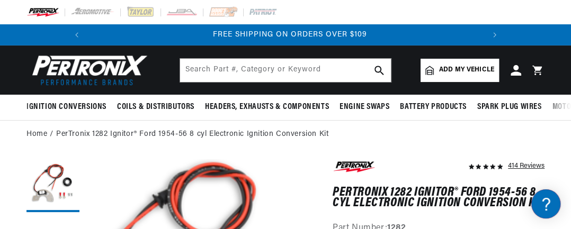
scroll to position [0, 395]
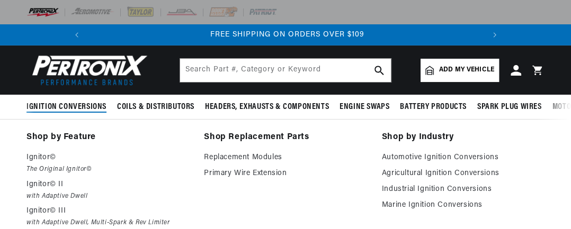
click at [77, 103] on span "Ignition Conversions" at bounding box center [66, 107] width 80 height 11
click at [88, 104] on span "Ignition Conversions" at bounding box center [66, 107] width 80 height 11
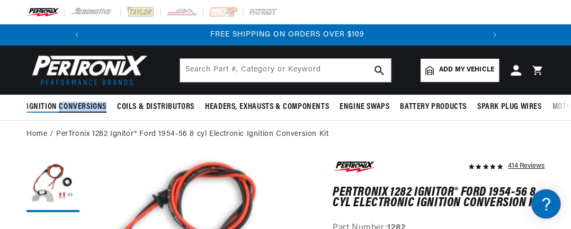
click at [88, 104] on span "Ignition Conversions" at bounding box center [66, 107] width 80 height 11
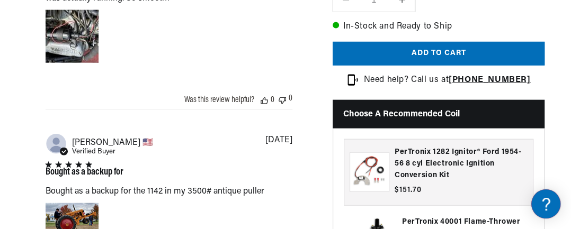
scroll to position [0, 395]
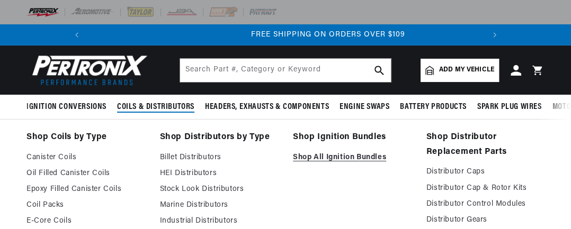
scroll to position [0, 395]
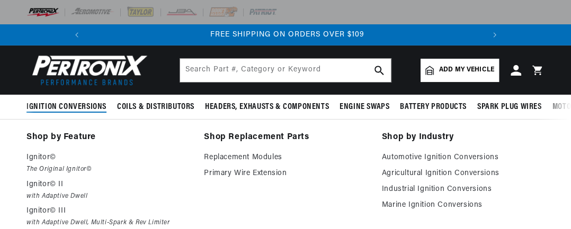
click at [91, 102] on span "Ignition Conversions" at bounding box center [66, 107] width 80 height 11
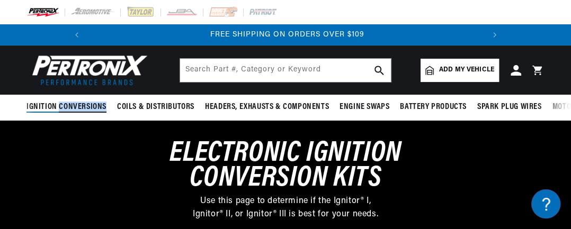
click at [91, 102] on span "Ignition Conversions" at bounding box center [66, 107] width 80 height 11
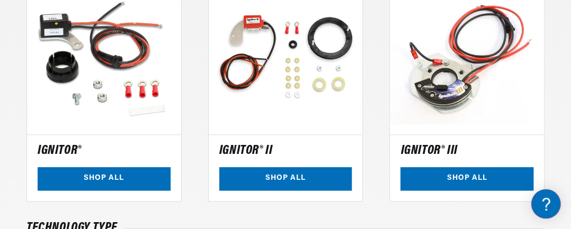
scroll to position [0, 0]
click at [136, 176] on link "SHOP ALL" at bounding box center [104, 179] width 133 height 24
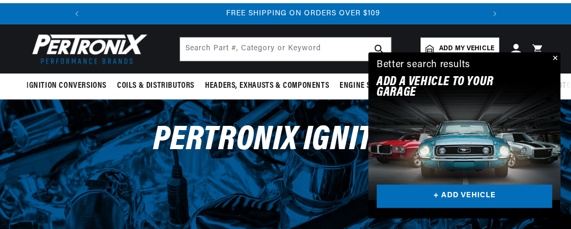
scroll to position [0, 395]
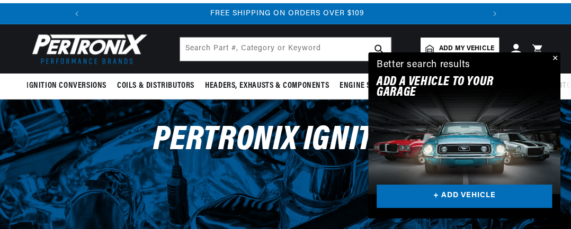
click at [555, 55] on button "Close" at bounding box center [554, 58] width 13 height 13
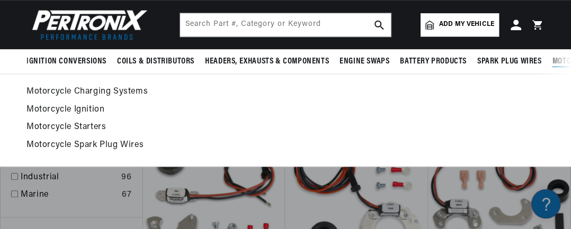
scroll to position [0, 0]
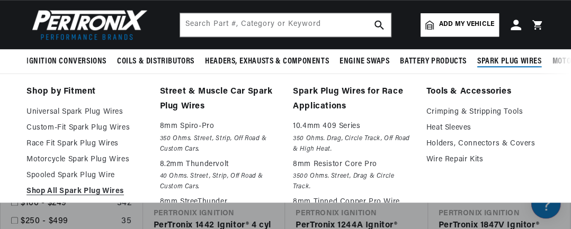
click at [536, 85] on div "Shop by Fitment Universal Spark Plug Wires Custom-Fit Spark Plug Wires Race Fit…" at bounding box center [285, 138] width 571 height 129
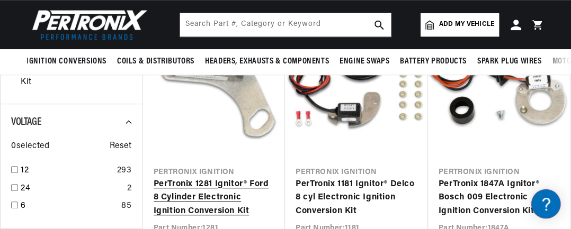
click at [202, 178] on link "PerTronix 1281 Ignitor® Ford 8 Cylinder Electronic Ignition Conversion Kit" at bounding box center [214, 198] width 121 height 41
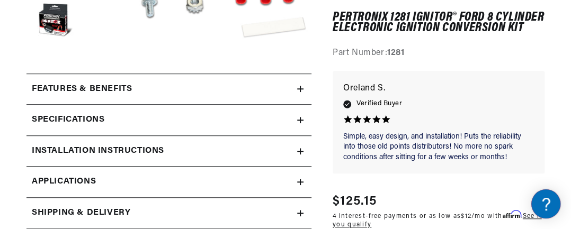
scroll to position [360, 0]
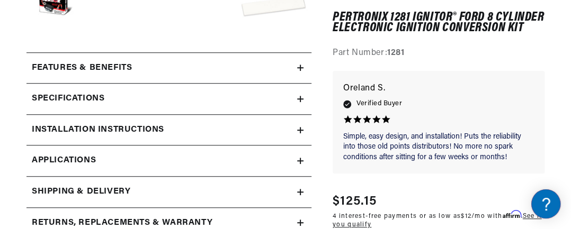
click at [75, 158] on span "Applications" at bounding box center [64, 161] width 64 height 14
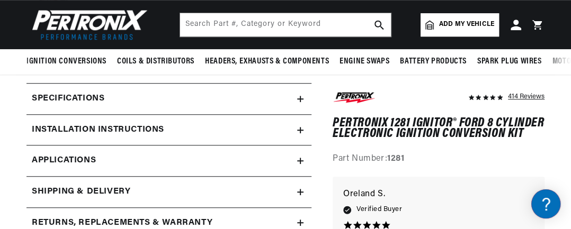
scroll to position [0, 395]
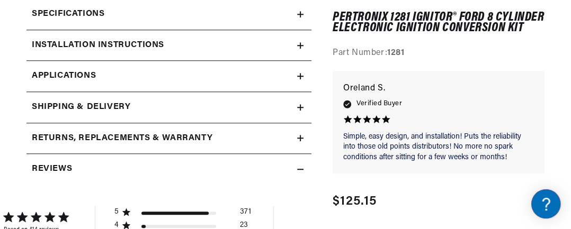
scroll to position [0, 376]
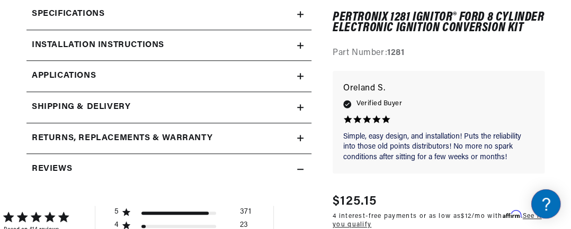
click at [81, 73] on span "Applications" at bounding box center [64, 76] width 64 height 14
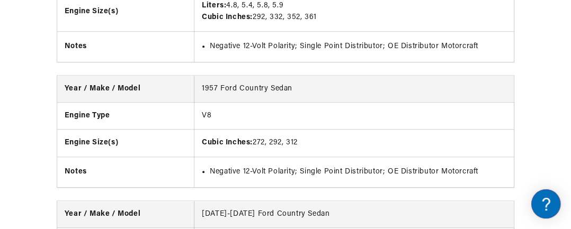
scroll to position [2504, 0]
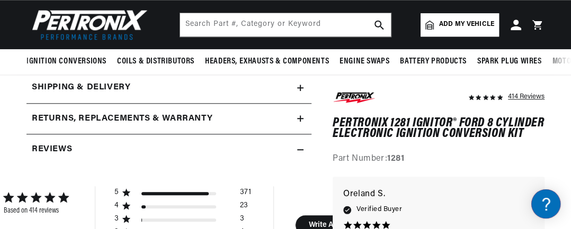
scroll to position [445, 0]
